Goal: Task Accomplishment & Management: Use online tool/utility

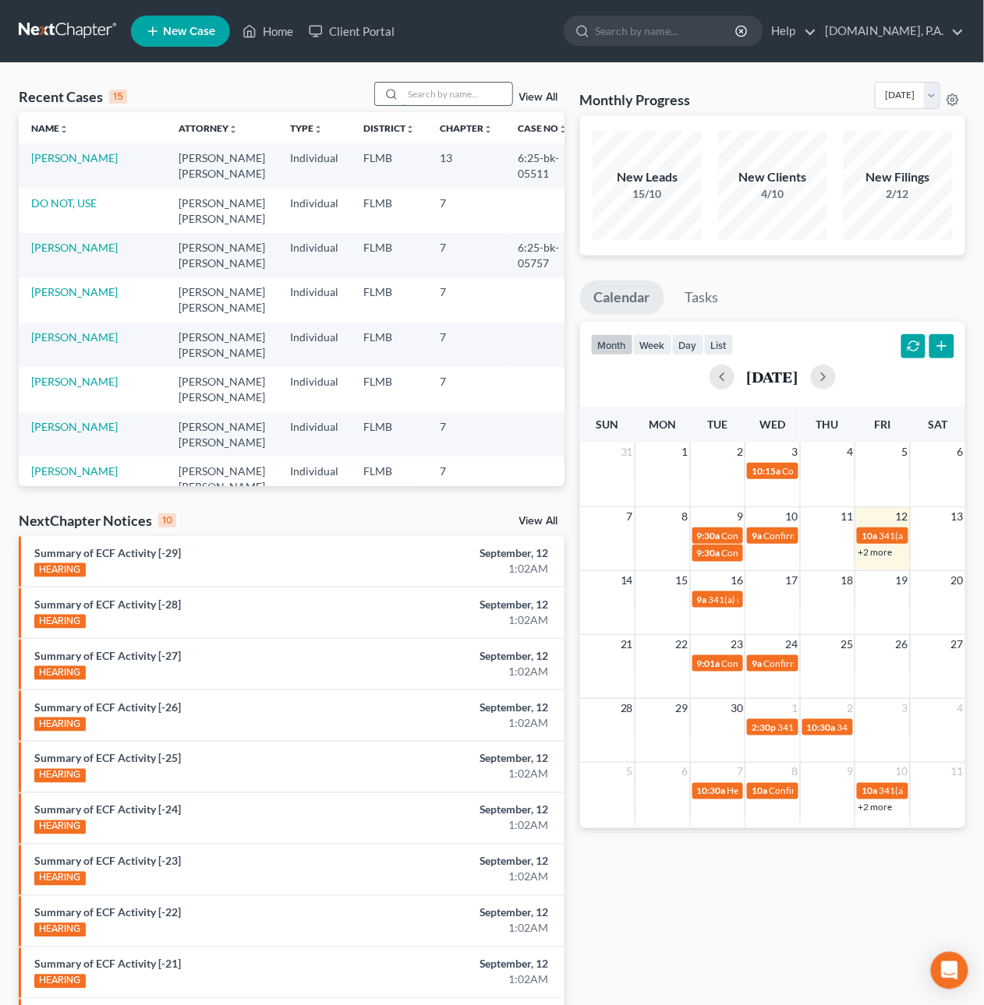
click at [446, 99] on input "search" at bounding box center [457, 94] width 109 height 23
type input "Young"
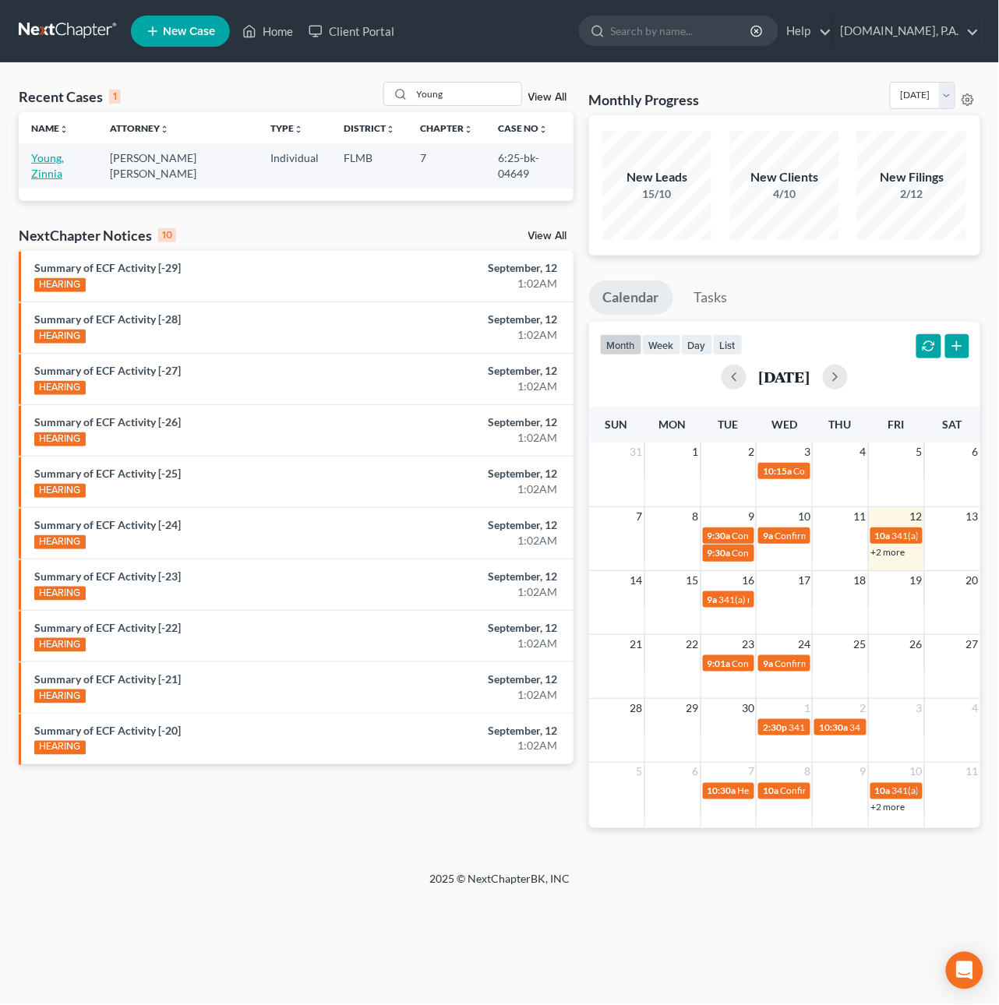
click at [64, 158] on link "Young, Zinnia" at bounding box center [47, 165] width 33 height 29
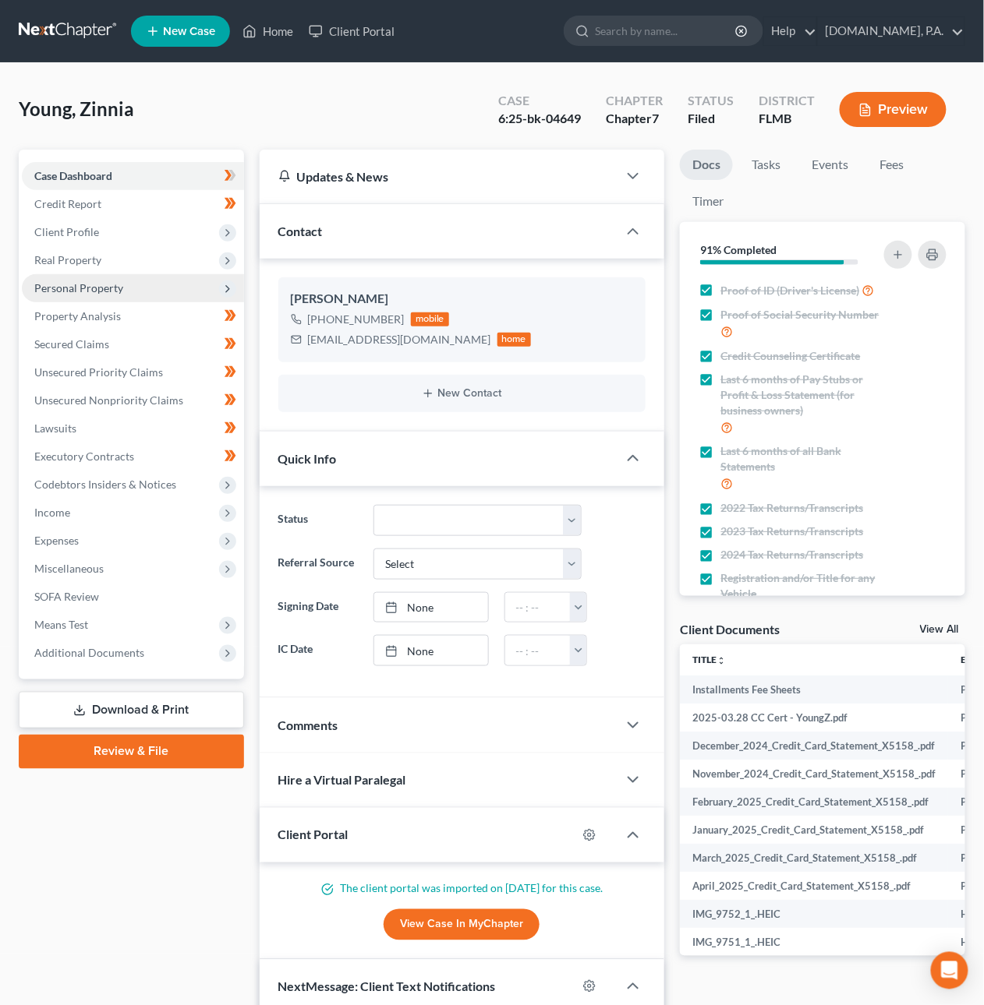
click at [59, 282] on span "Personal Property" at bounding box center [78, 287] width 89 height 13
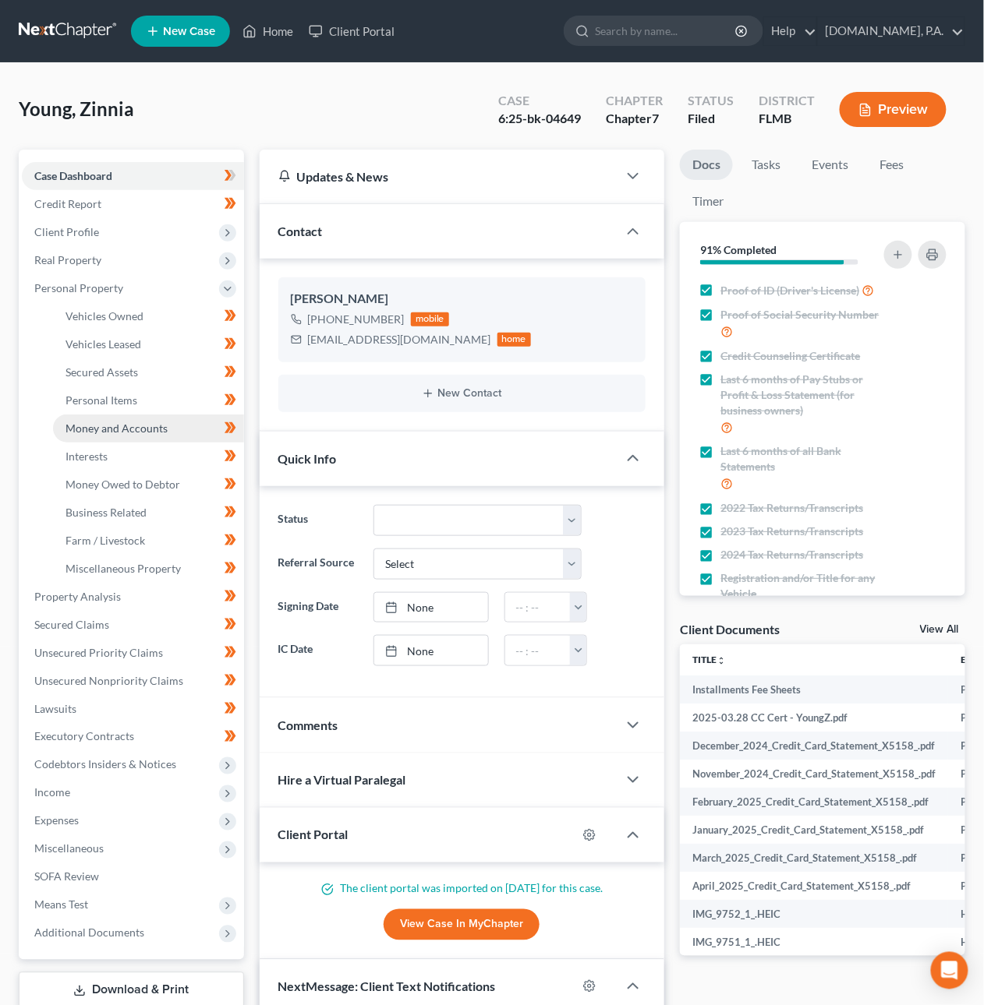
click at [152, 433] on span "Money and Accounts" at bounding box center [116, 428] width 102 height 13
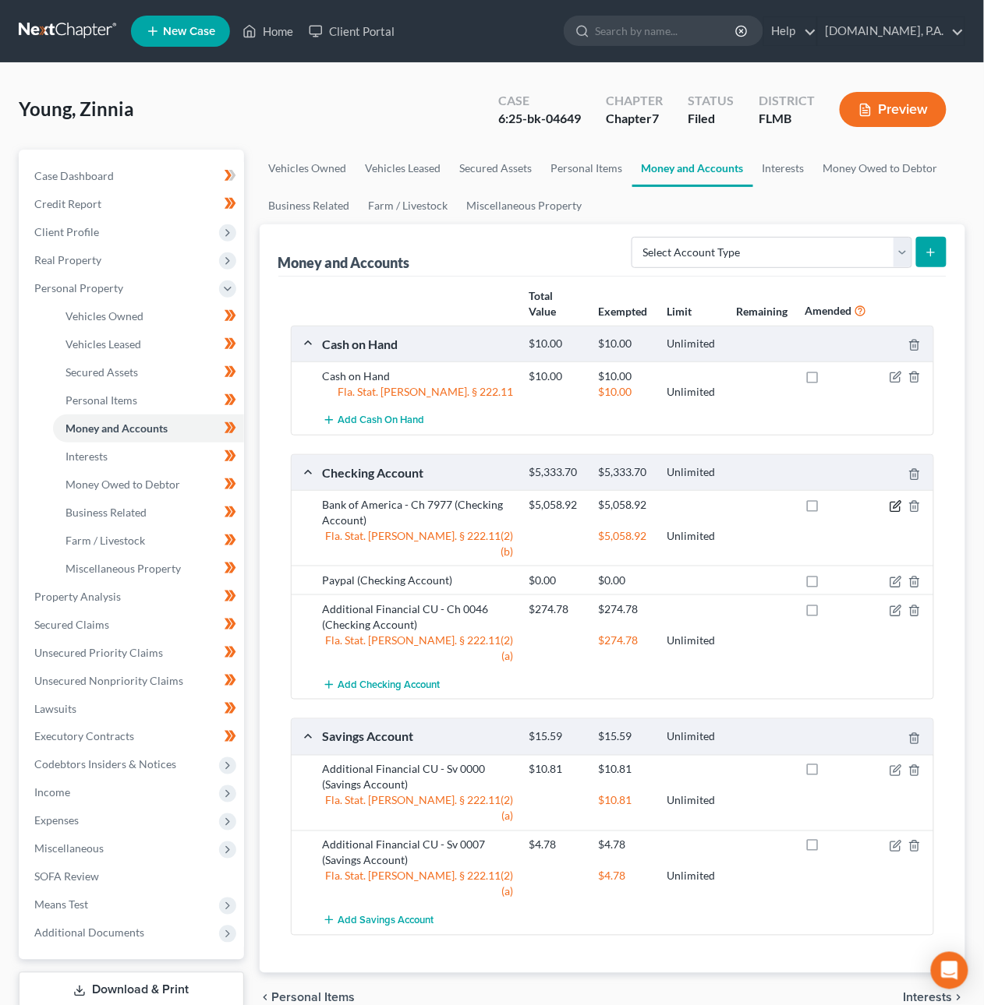
click at [896, 508] on icon "button" at bounding box center [896, 504] width 7 height 7
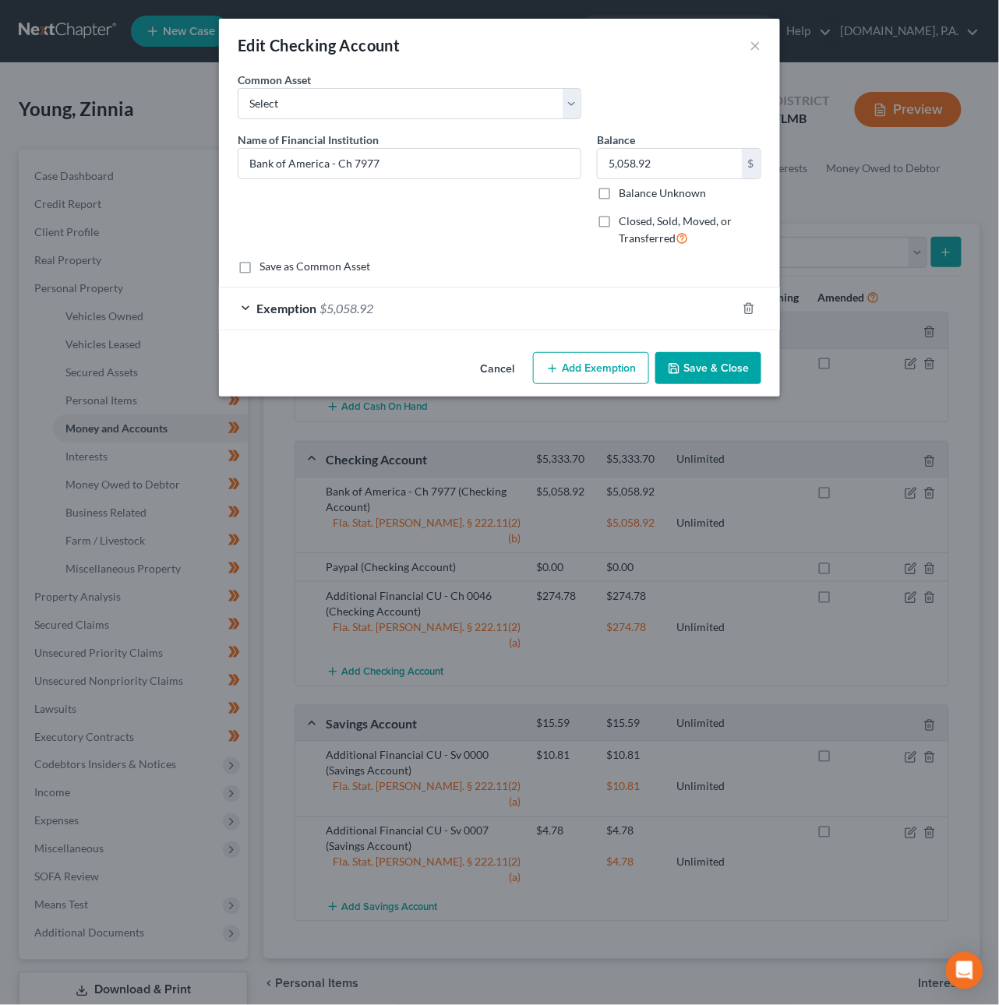
click at [475, 308] on div "Exemption $5,058.92" at bounding box center [478, 308] width 518 height 41
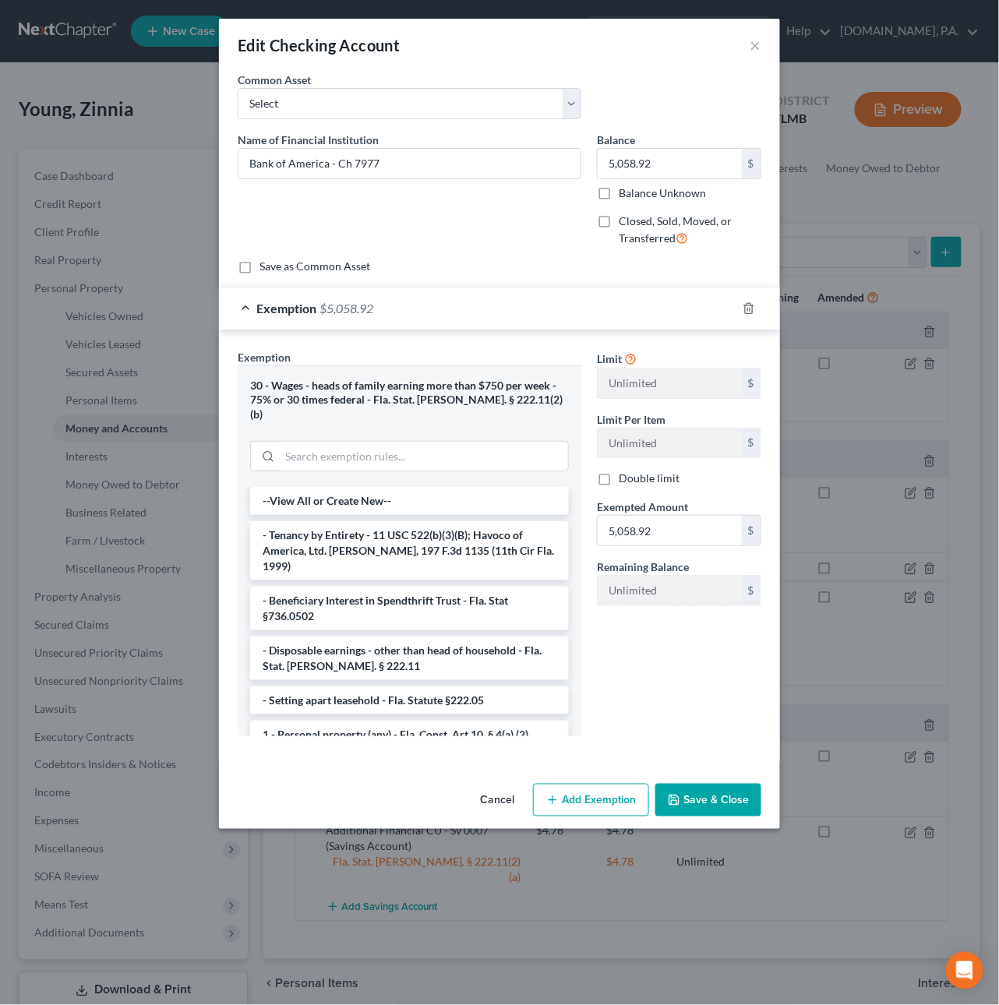
click at [493, 789] on button "Cancel" at bounding box center [497, 801] width 59 height 31
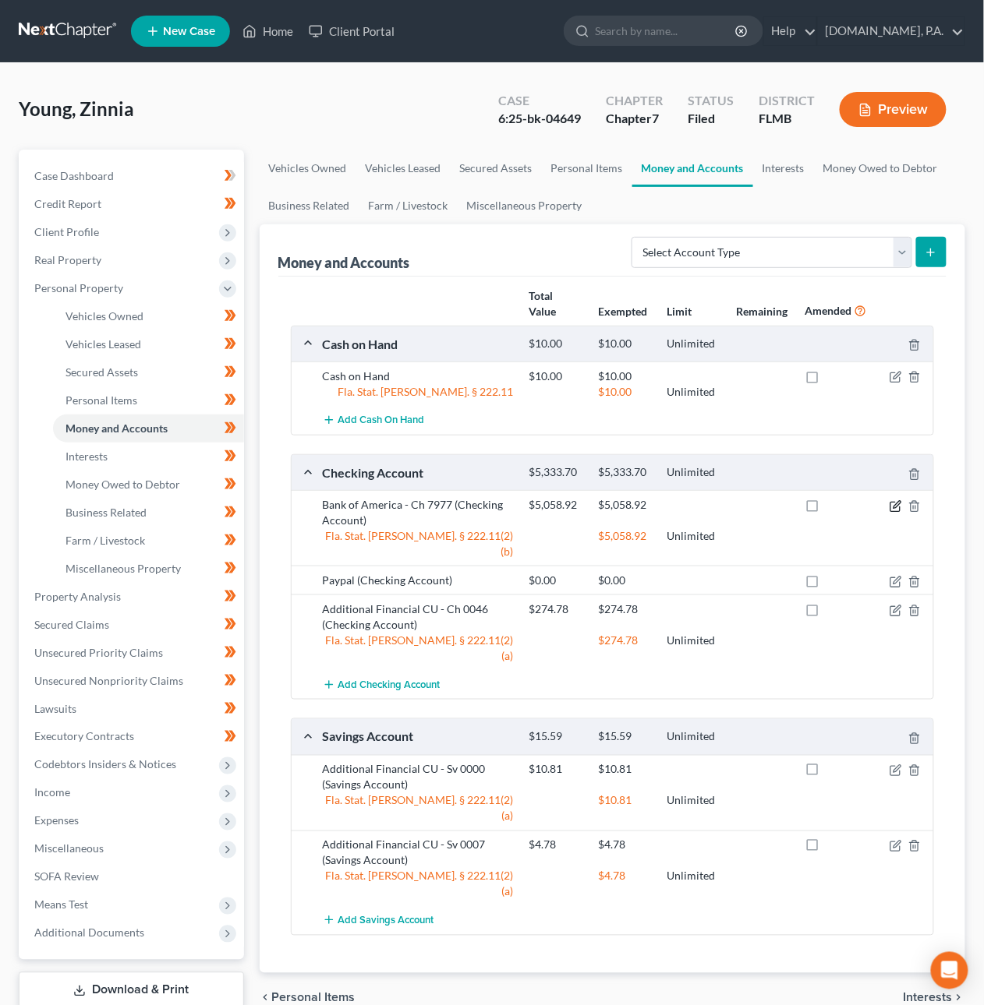
click at [897, 507] on icon "button" at bounding box center [896, 504] width 7 height 7
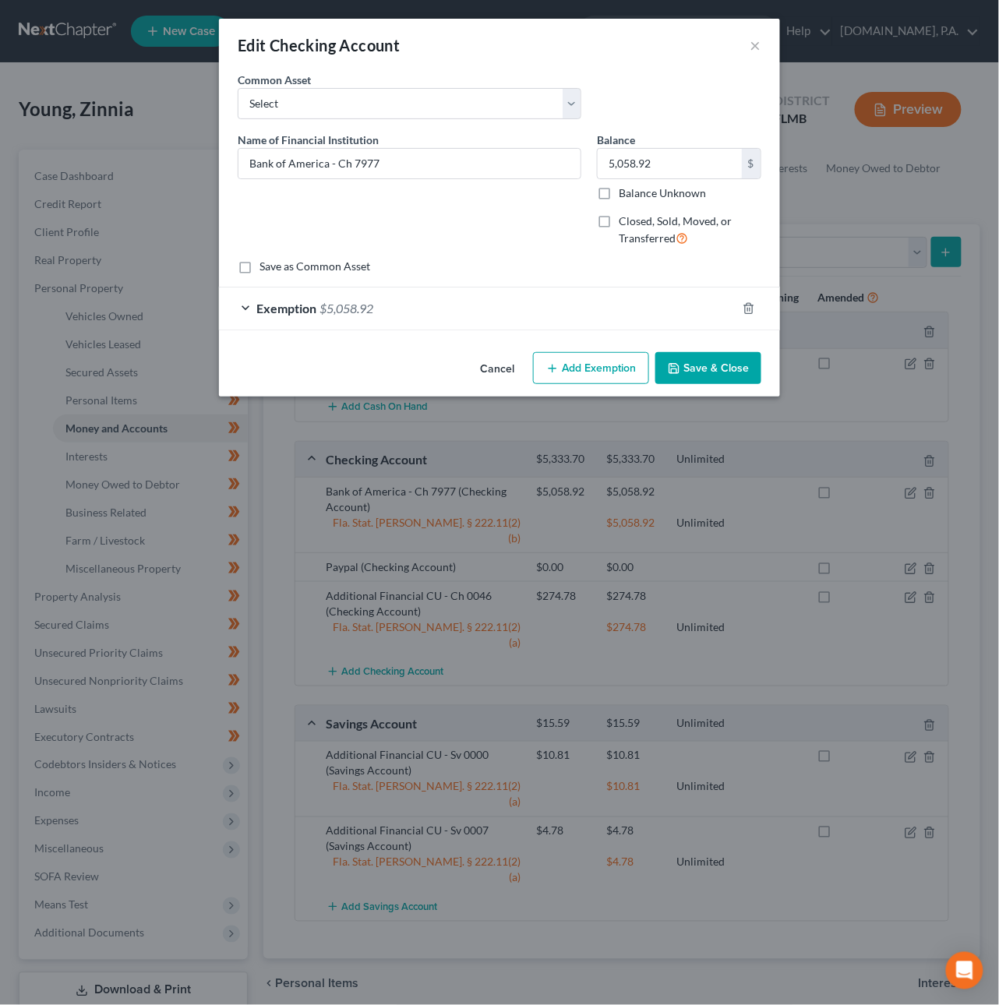
click at [353, 315] on span "$5,058.92" at bounding box center [347, 308] width 54 height 15
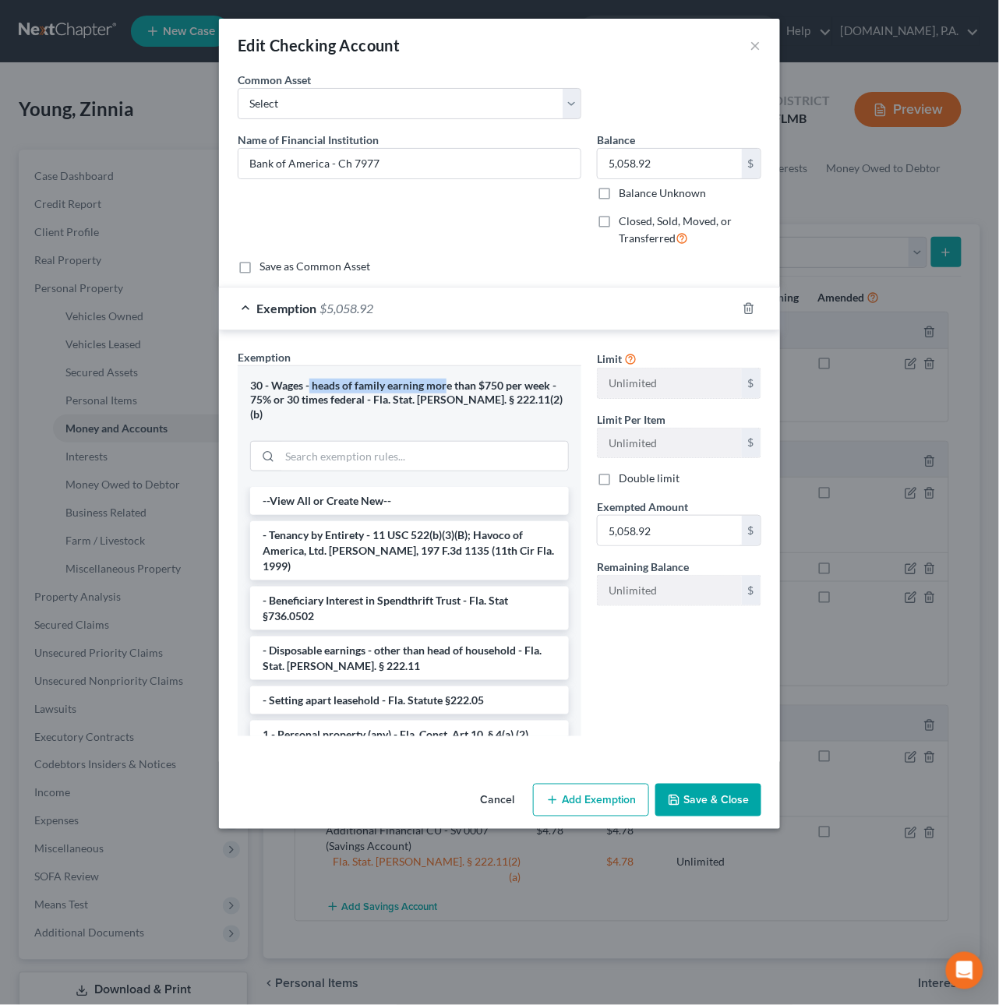
drag, startPoint x: 309, startPoint y: 387, endPoint x: 448, endPoint y: 387, distance: 139.5
click at [448, 387] on div "30 - Wages - heads of family earning more than $750 per week - 75% or 30 times …" at bounding box center [409, 401] width 319 height 44
click at [492, 791] on button "Cancel" at bounding box center [497, 801] width 59 height 31
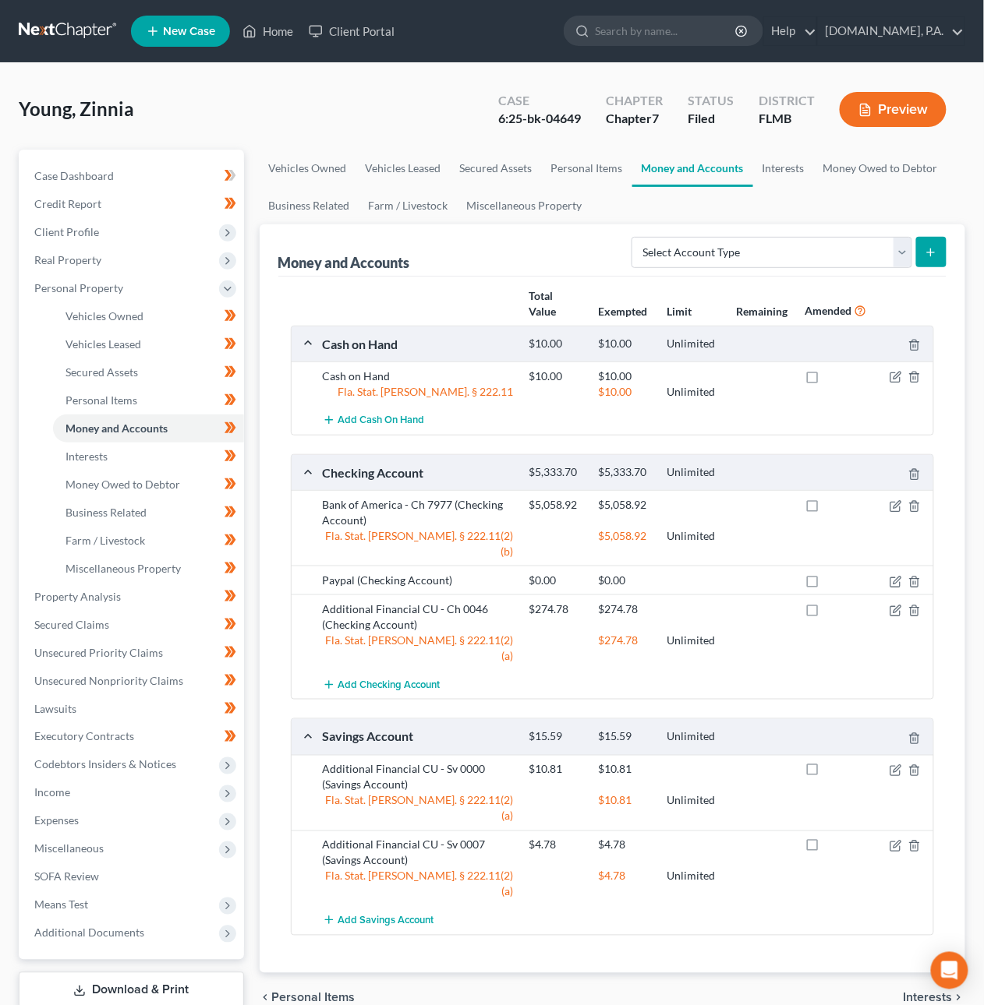
click at [62, 27] on link at bounding box center [69, 31] width 100 height 28
